Goal: Check status: Check status

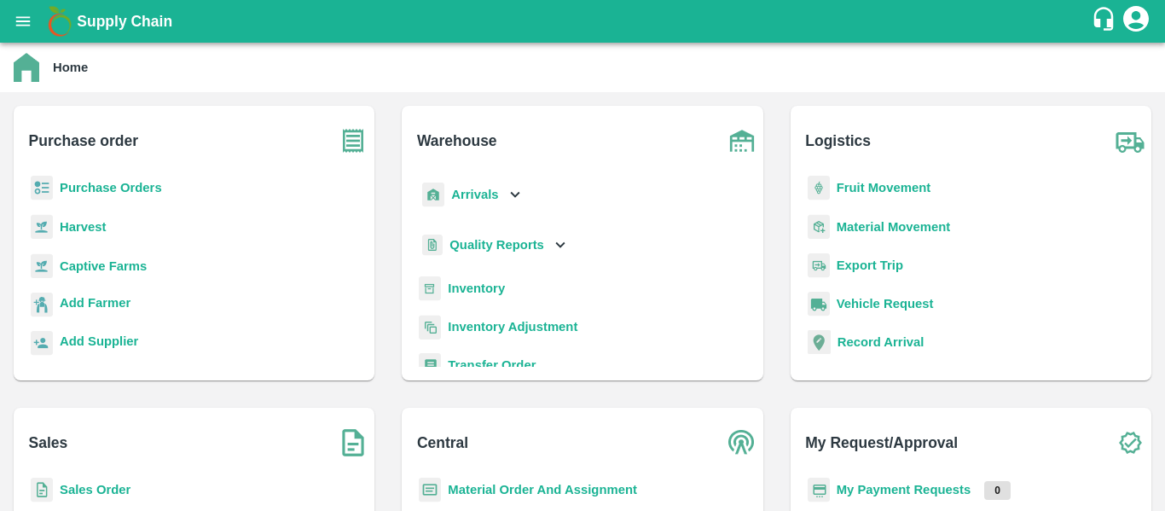
click at [893, 485] on b "My Payment Requests" at bounding box center [904, 490] width 135 height 14
click at [865, 486] on b "My Payment Requests" at bounding box center [904, 490] width 135 height 14
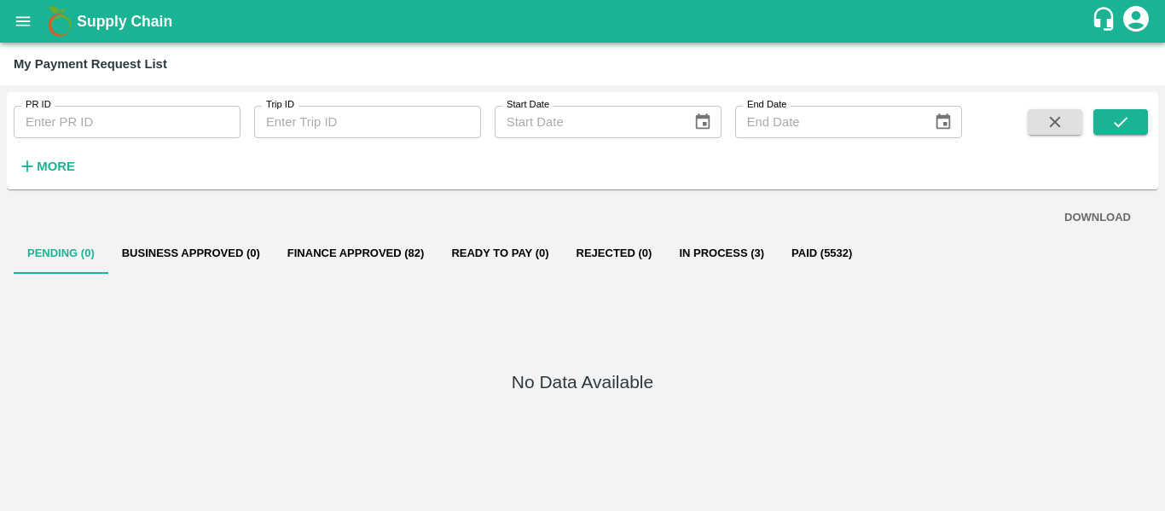
click at [46, 149] on div "More" at bounding box center [39, 159] width 79 height 43
click at [48, 160] on strong "More" at bounding box center [56, 167] width 38 height 14
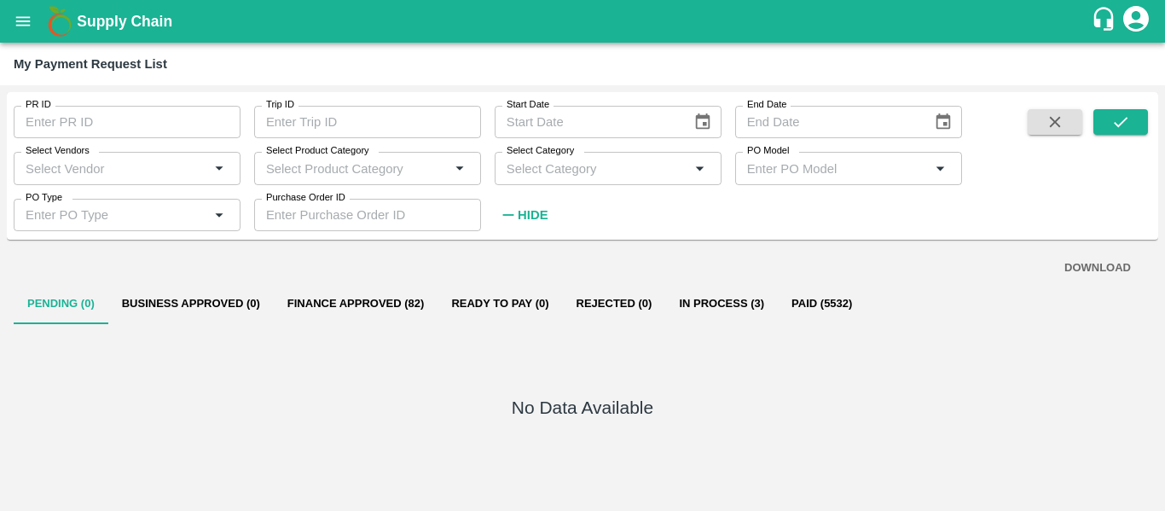
click at [127, 169] on input "Select Vendors" at bounding box center [112, 168] width 196 height 32
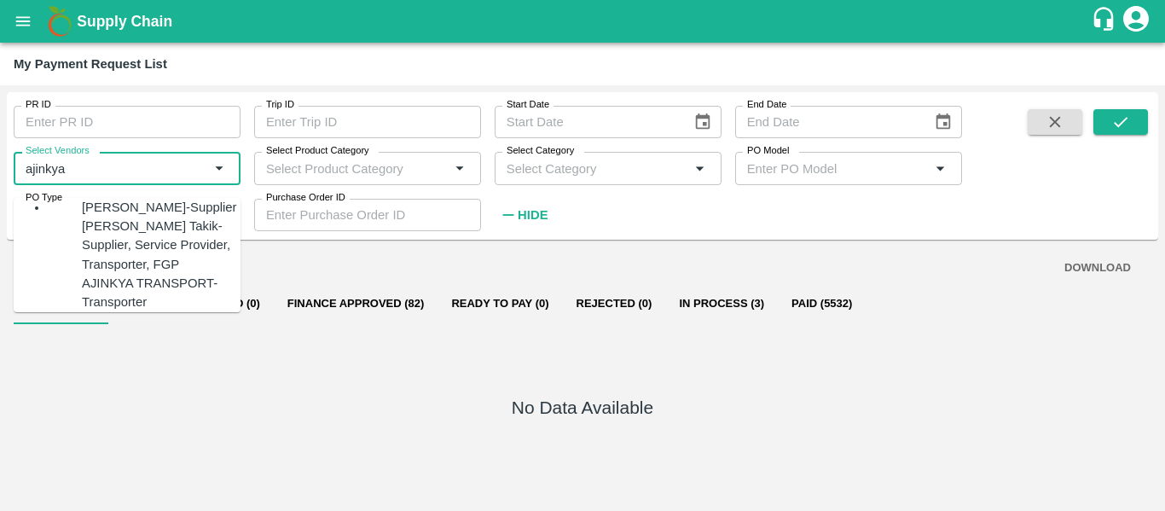
click at [82, 264] on div "Ajinkya Haridas Takik-Supplier, Service Provider, Transporter, FGP" at bounding box center [161, 245] width 159 height 57
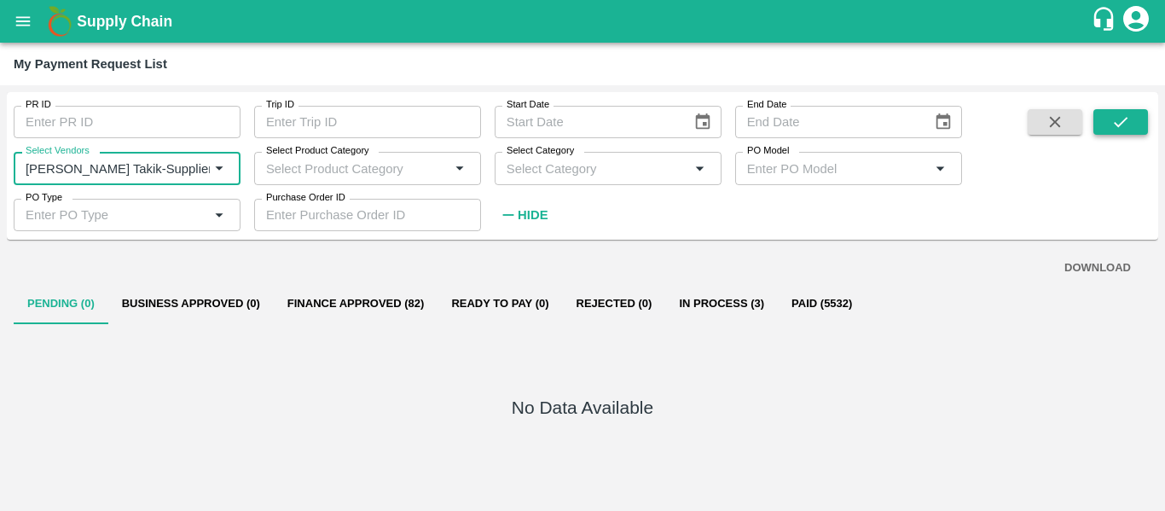
type input "Ajinkya Haridas Takik-Supplier, Service Provider, Transporter, FGP"
click at [1113, 125] on icon "submit" at bounding box center [1121, 122] width 19 height 19
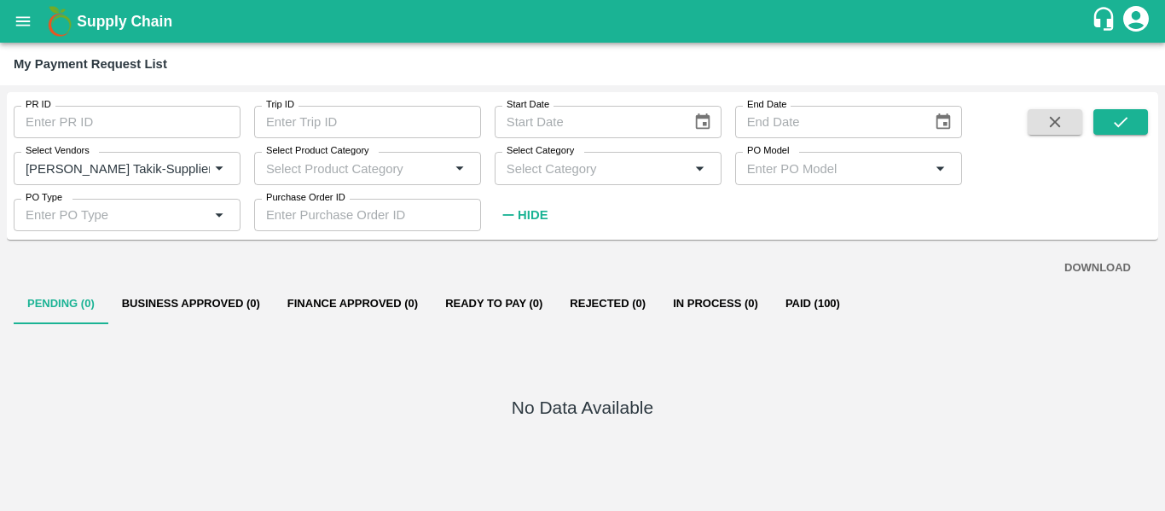
click at [530, 212] on strong "Hide" at bounding box center [533, 215] width 30 height 14
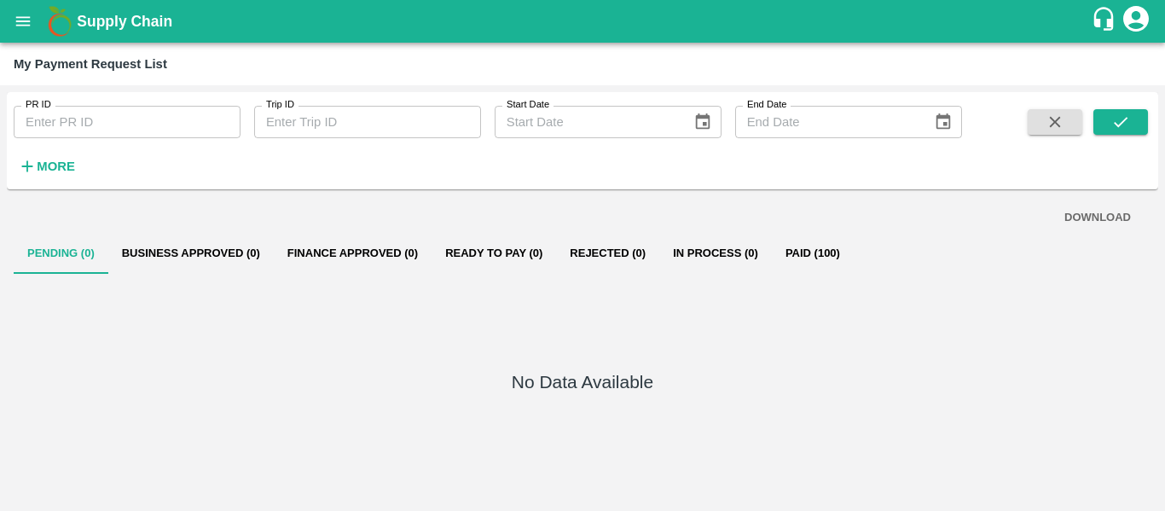
click at [1142, 20] on icon "account of current user" at bounding box center [1137, 19] width 26 height 26
click at [1142, 20] on div at bounding box center [582, 255] width 1165 height 511
click at [21, 16] on icon "open drawer" at bounding box center [23, 21] width 19 height 19
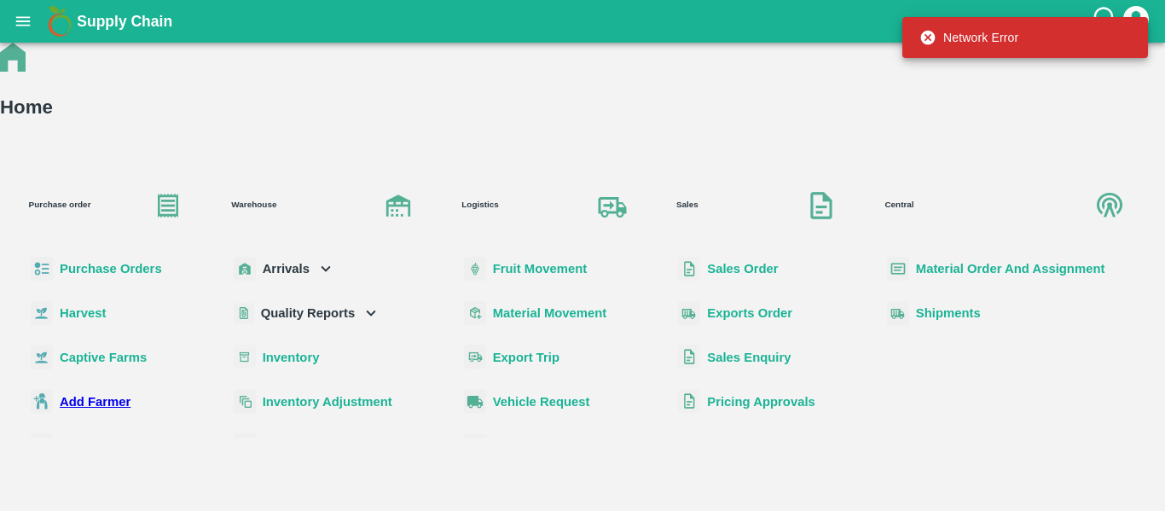
click at [1130, 5] on icon "account of current user" at bounding box center [1136, 18] width 31 height 31
click at [1019, 90] on li "Logout" at bounding box center [1059, 90] width 166 height 29
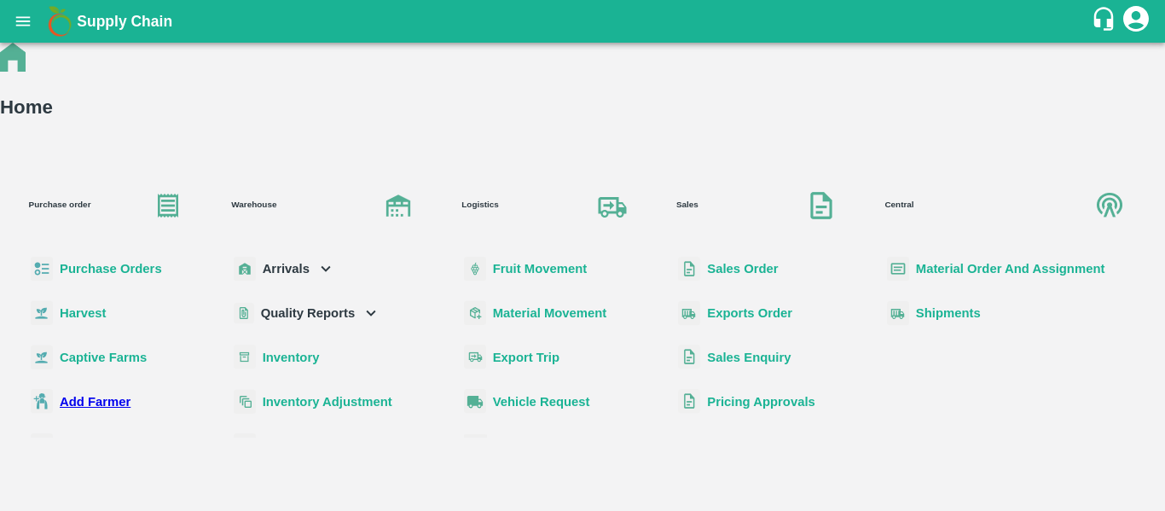
click at [1142, 17] on icon "account of current user" at bounding box center [1137, 19] width 26 height 26
click at [1142, 17] on div at bounding box center [582, 255] width 1165 height 511
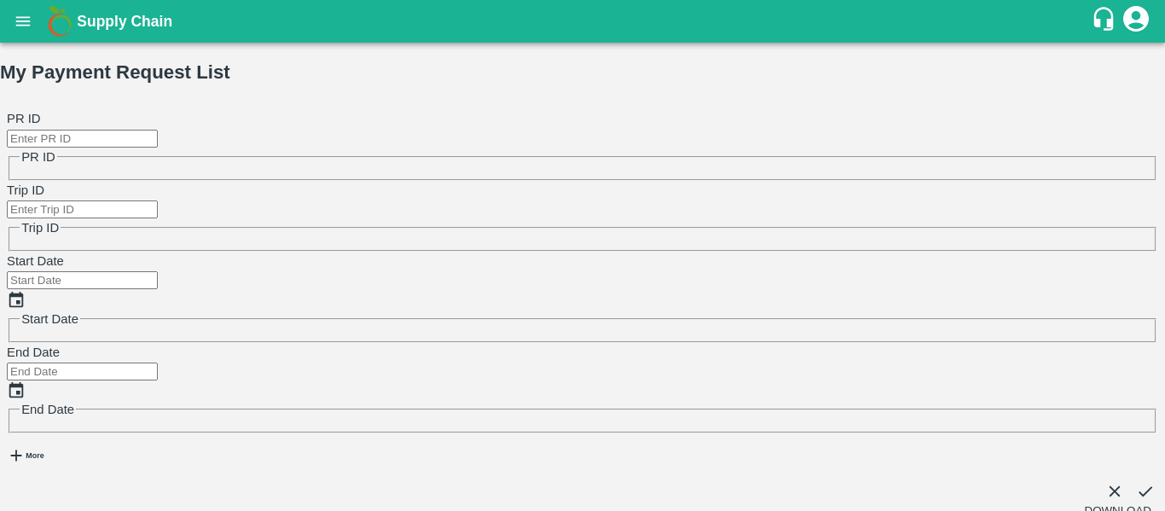
click at [44, 451] on strong "More" at bounding box center [35, 455] width 18 height 9
click at [102, 453] on input "Select Vendors" at bounding box center [82, 462] width 151 height 18
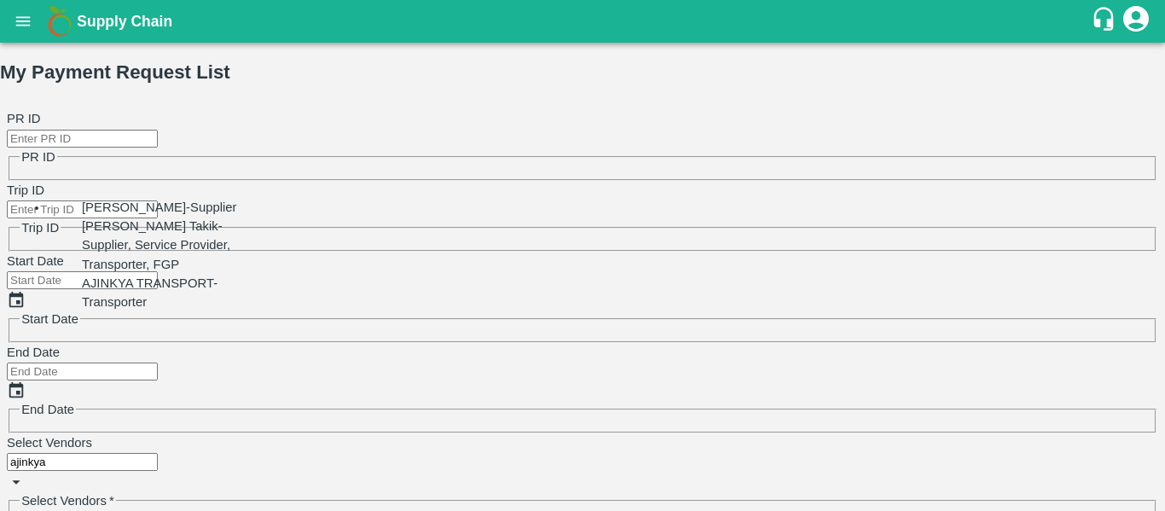
click at [120, 253] on div "Ajinkya Haridas Takik-Supplier, Service Provider, Transporter, FGP" at bounding box center [161, 245] width 159 height 57
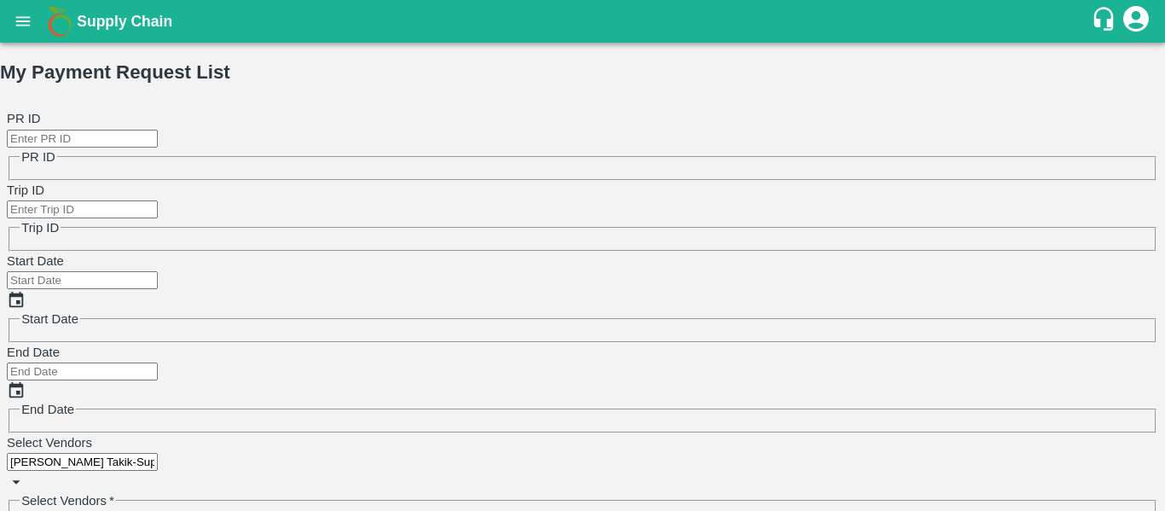
type input "Ajinkya Haridas Takik-Supplier, Service Provider, Transporter, FGP"
